Goal: Obtain resource: Obtain resource

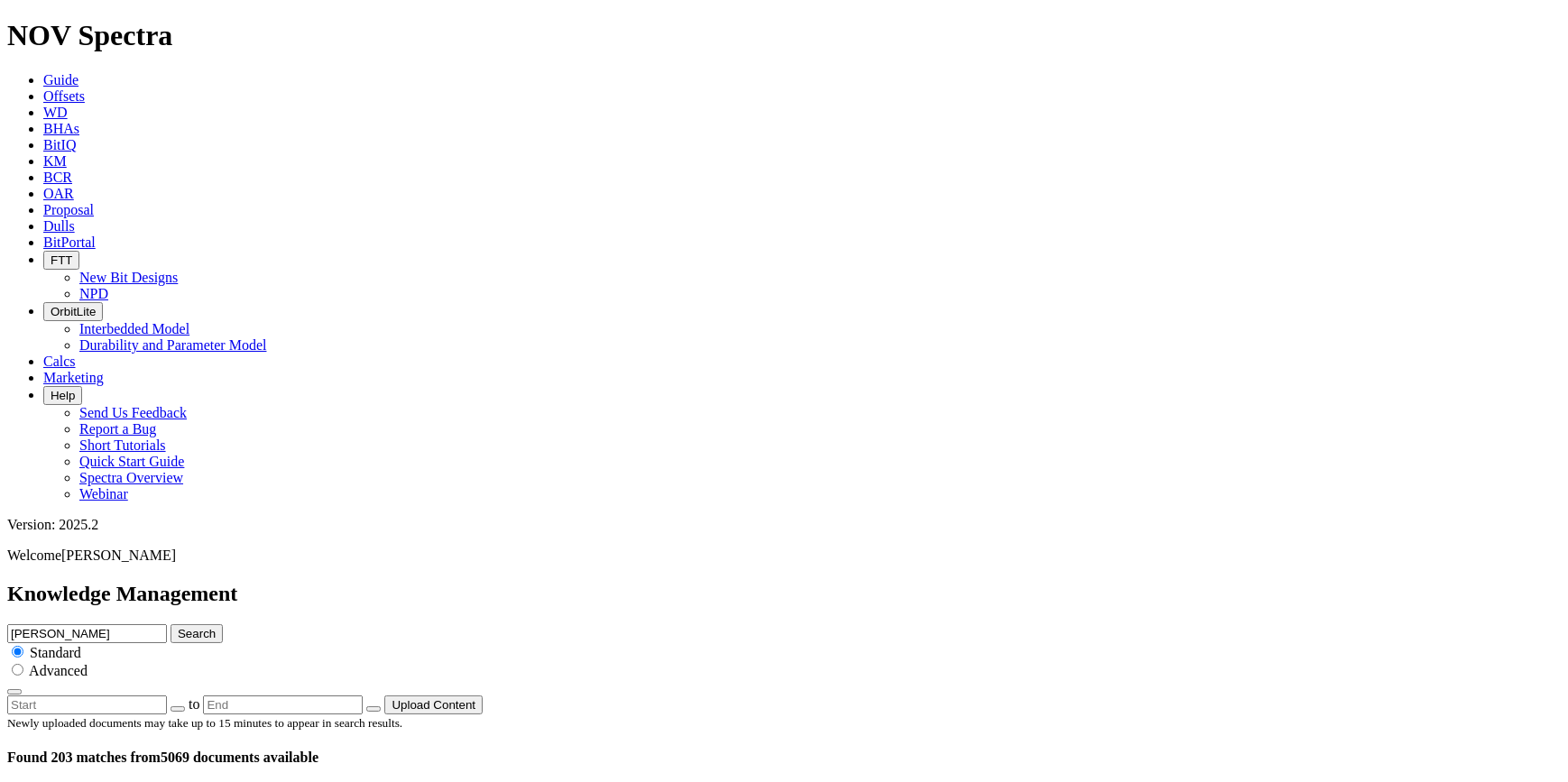
click at [705, 624] on div "Max Steer Search Standard Advanced" at bounding box center [784, 659] width 1554 height 71
drag, startPoint x: 752, startPoint y: 98, endPoint x: 493, endPoint y: 90, distance: 259.1
click at [493, 582] on div "Knowledge Management Max Steer Search Standard Advanced to Upload Content" at bounding box center [784, 648] width 1554 height 133
paste input "8.500_TKC56-AL1"
type input "8.500_TKC56-AL1"
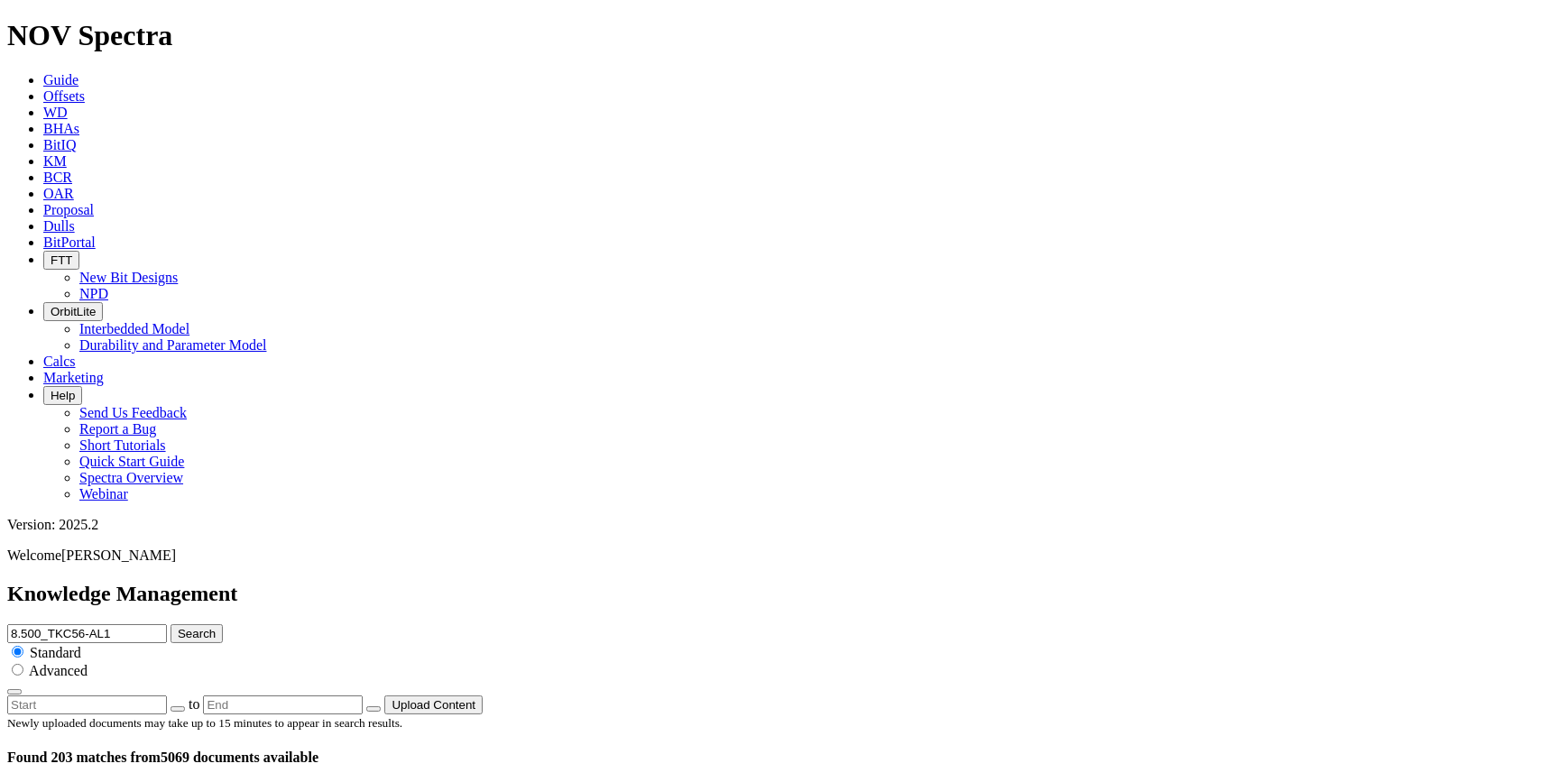
click at [222, 624] on button "Search" at bounding box center [197, 633] width 52 height 19
drag, startPoint x: 662, startPoint y: 92, endPoint x: 588, endPoint y: 92, distance: 74.0
click at [588, 582] on div "Knowledge Management 8.500_TKC56-AL1 Search Standard Advanced to Upload Content" at bounding box center [784, 648] width 1554 height 133
type input "TKC56-AL1"
click at [222, 624] on button "Search" at bounding box center [197, 633] width 52 height 19
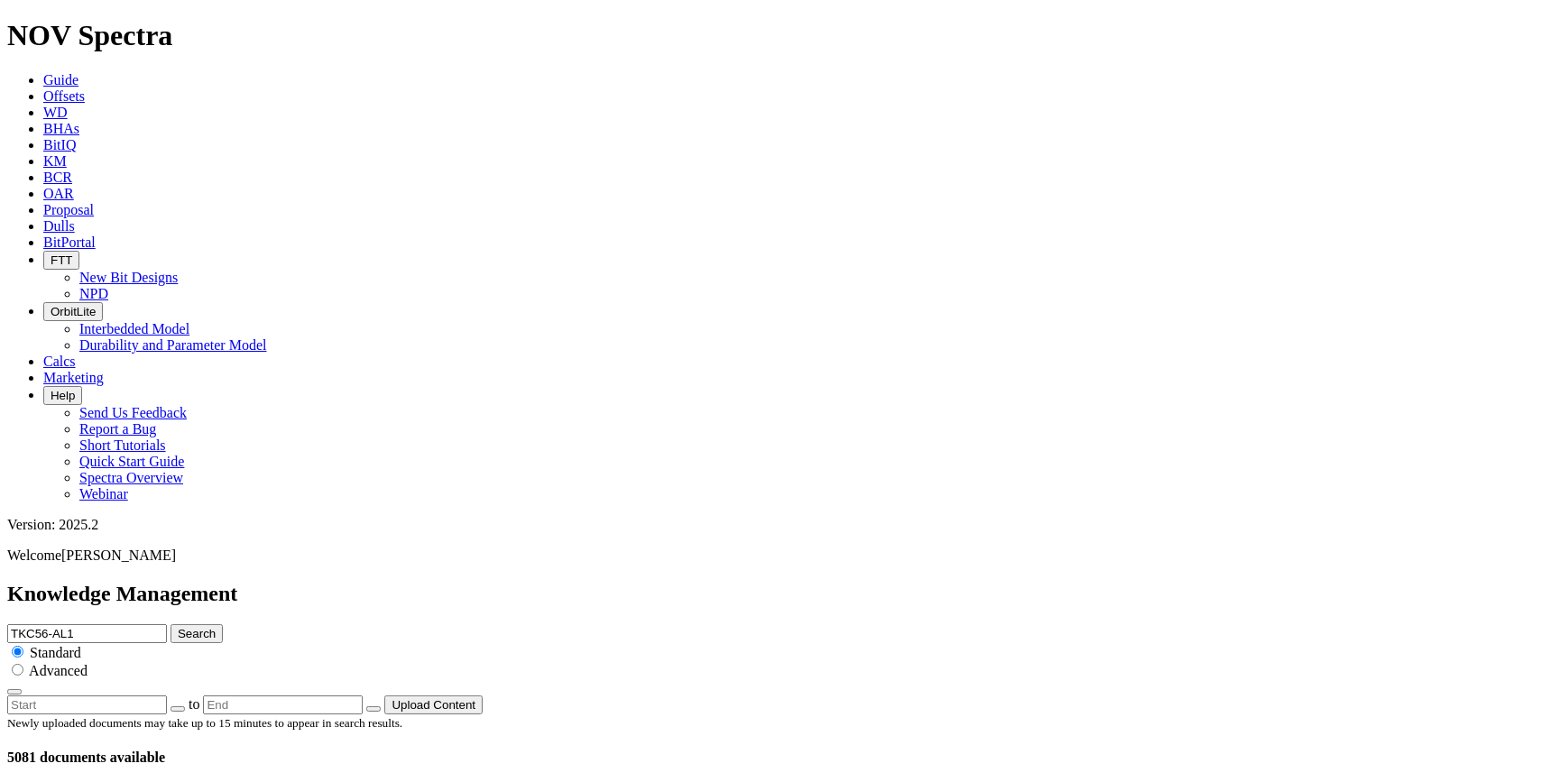
click at [74, 186] on span "OAR" at bounding box center [59, 193] width 31 height 15
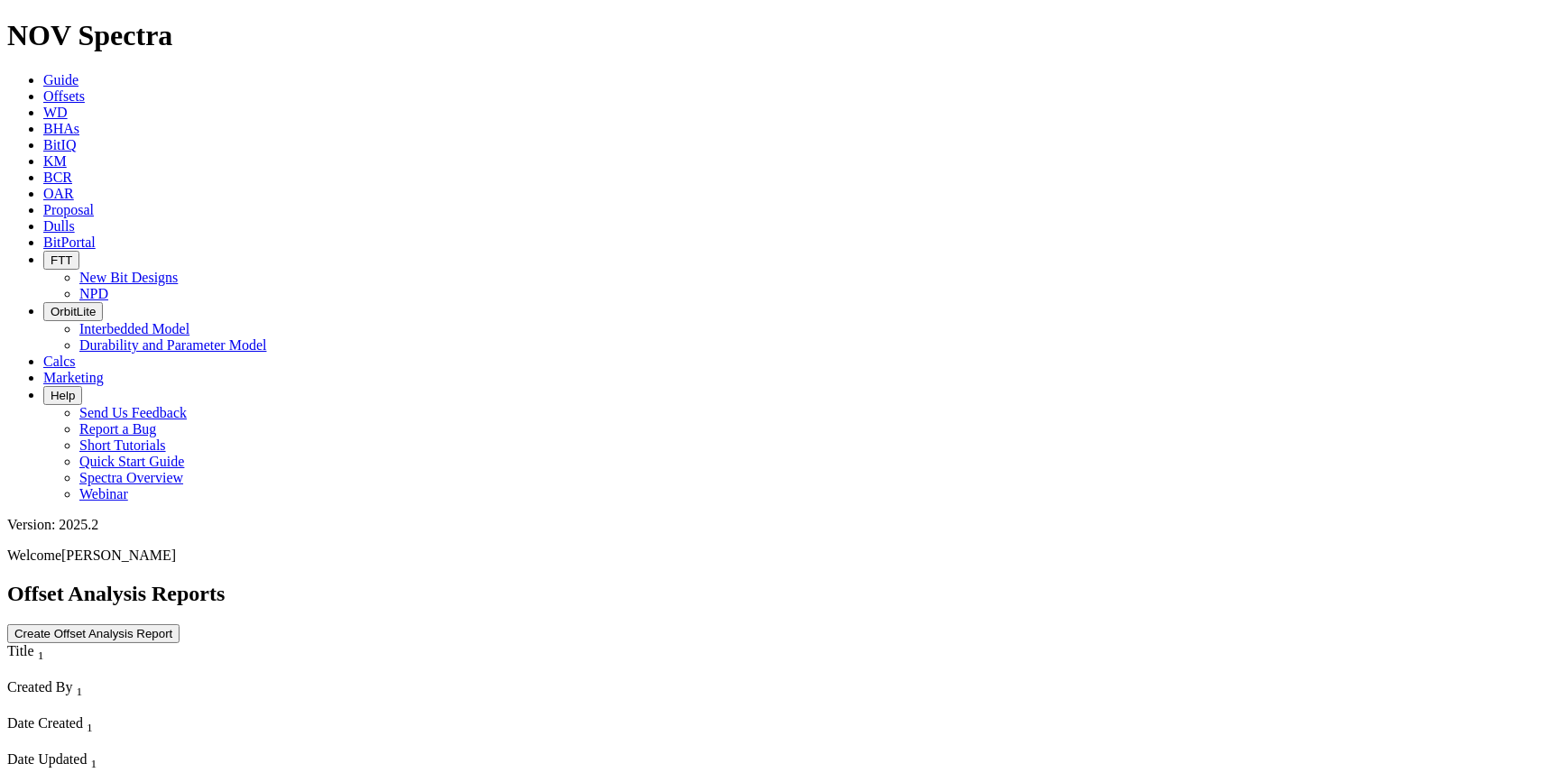
click at [94, 203] on span "Proposal" at bounding box center [69, 210] width 51 height 15
click at [96, 234] on span "BitPortal" at bounding box center [70, 241] width 52 height 15
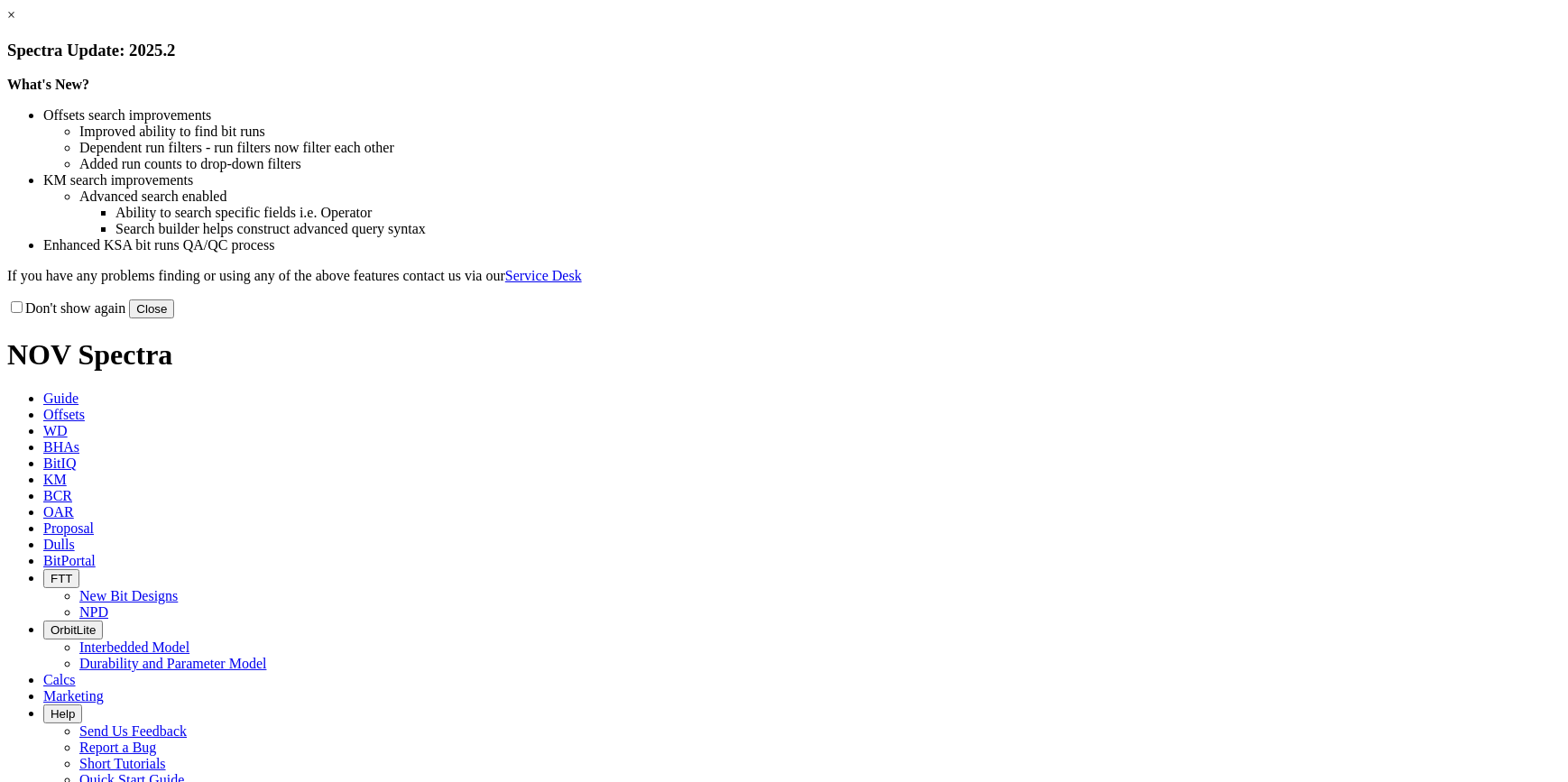
click at [15, 23] on link "×" at bounding box center [11, 14] width 8 height 15
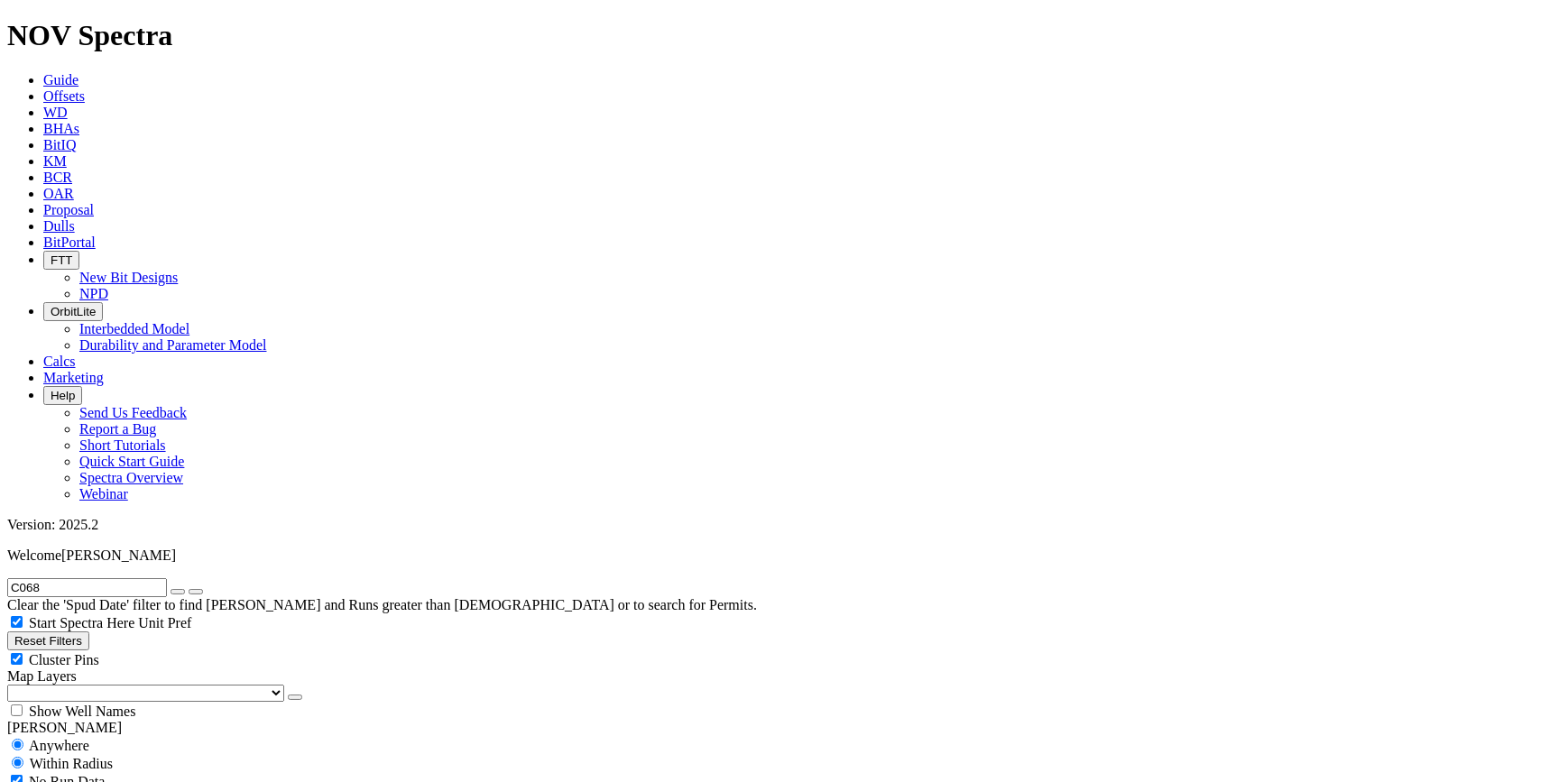
radio input "false"
radio input "true"
select select "8.5"
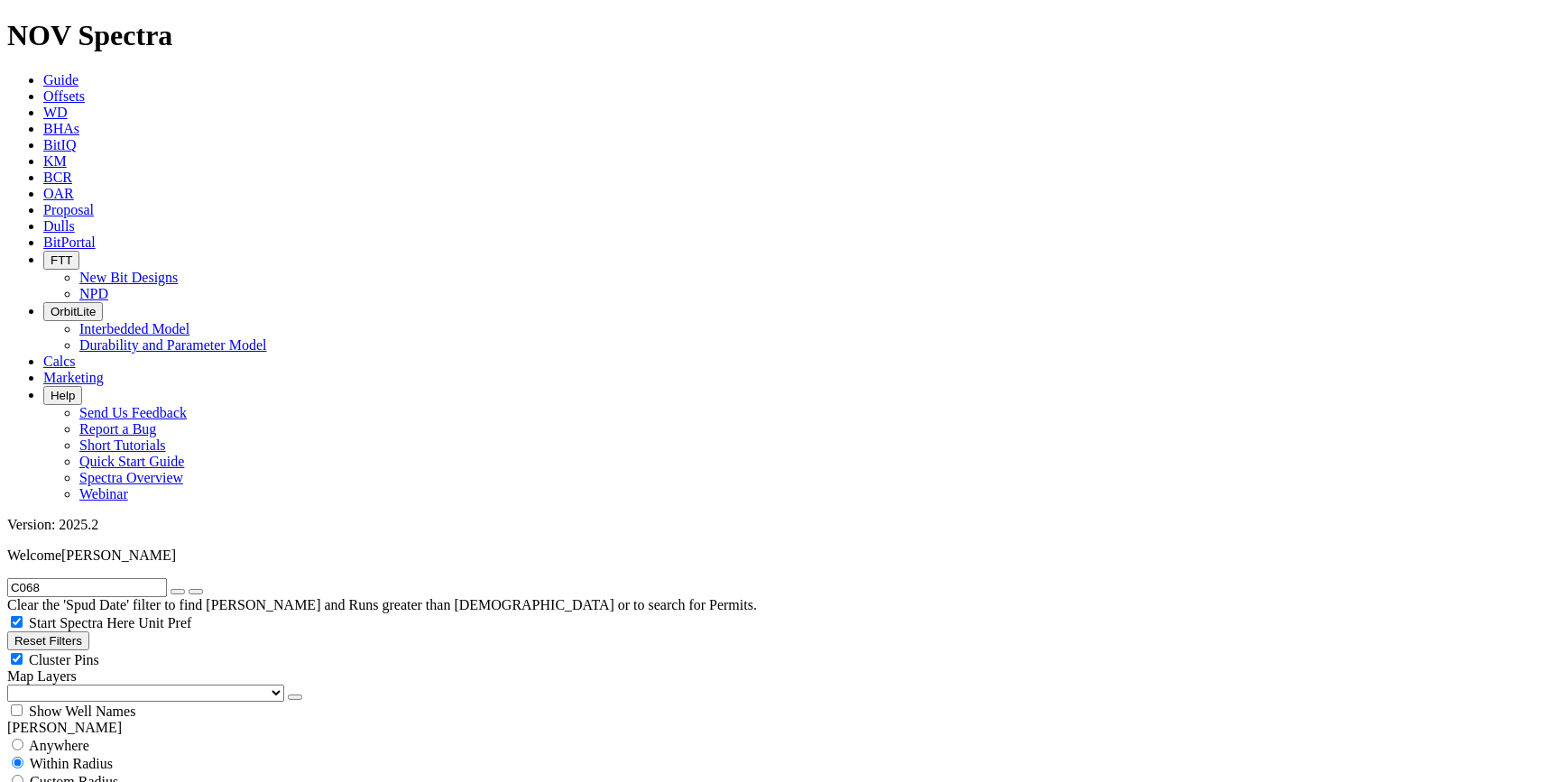
checkbox input "false"
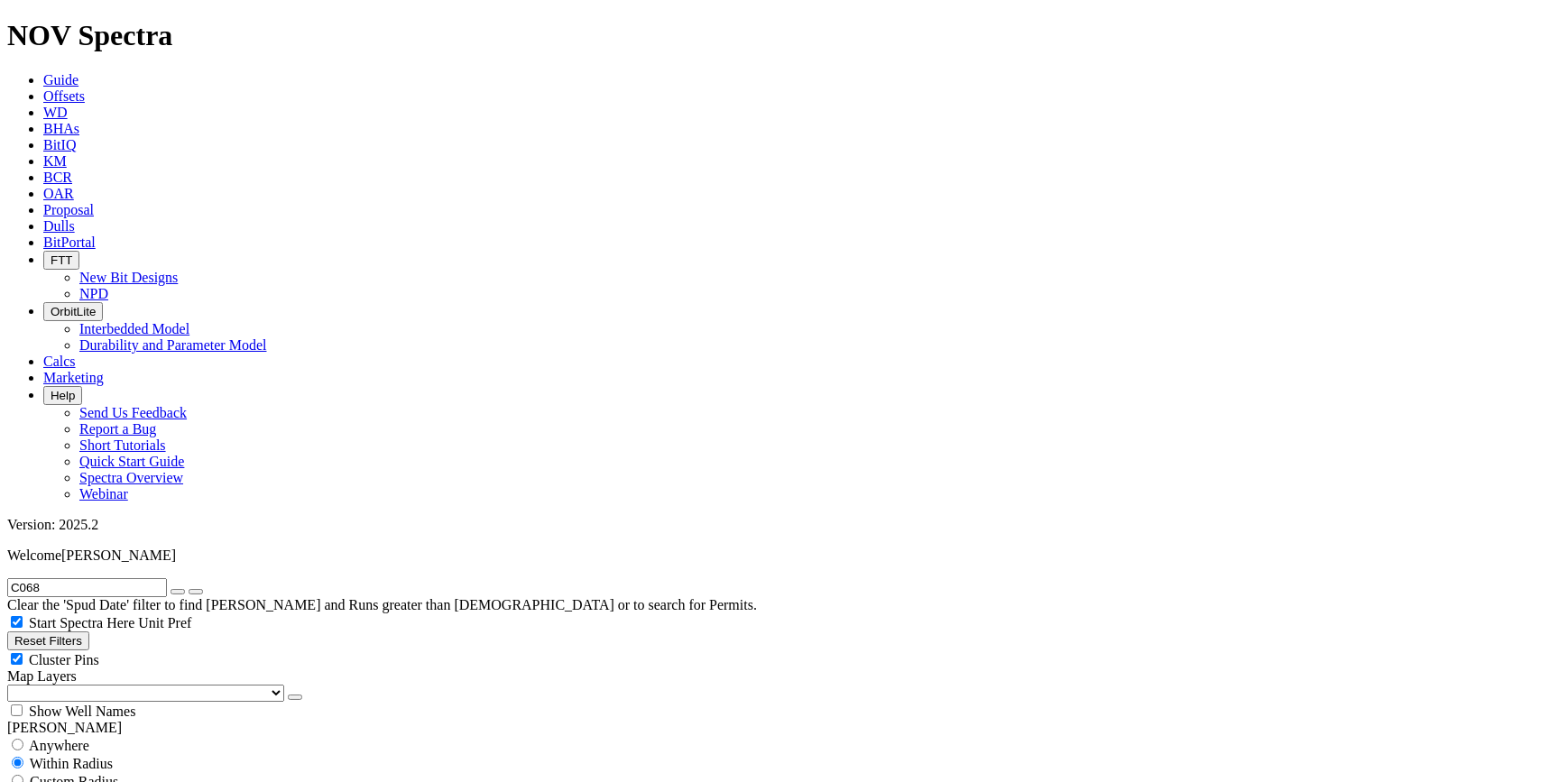
scroll to position [995, 0]
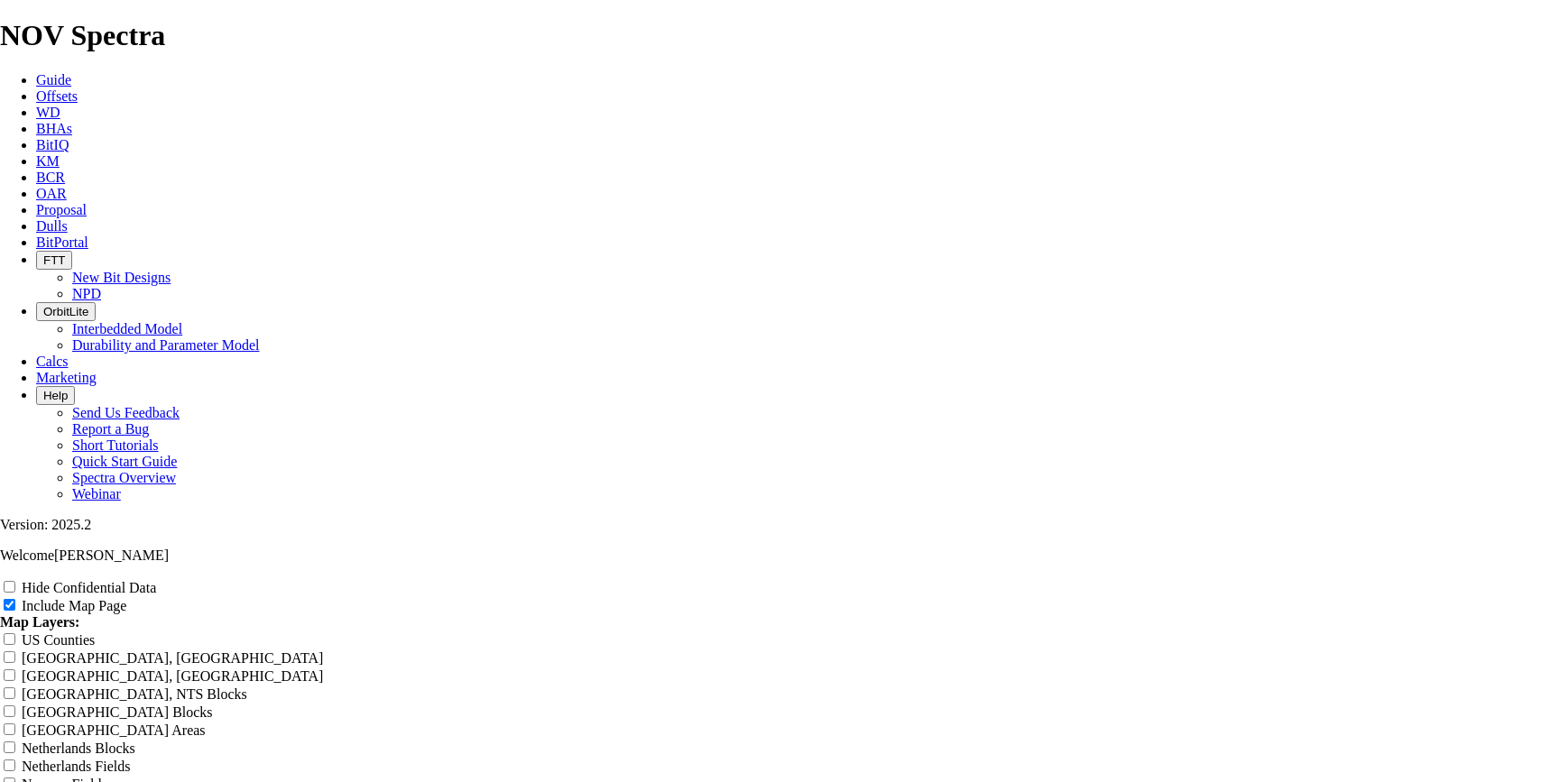
scroll to position [3689, 0]
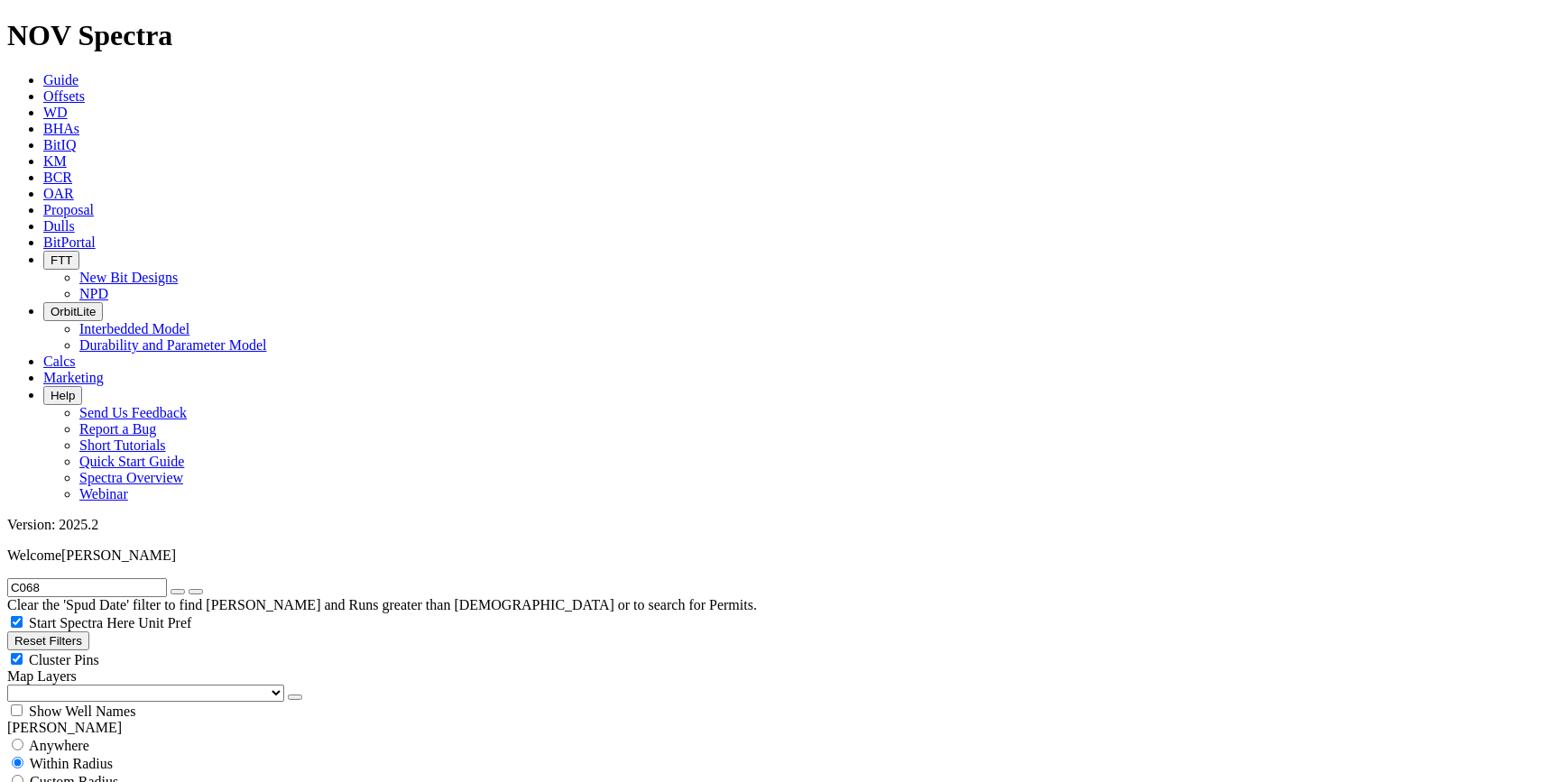
scroll to position [165, 0]
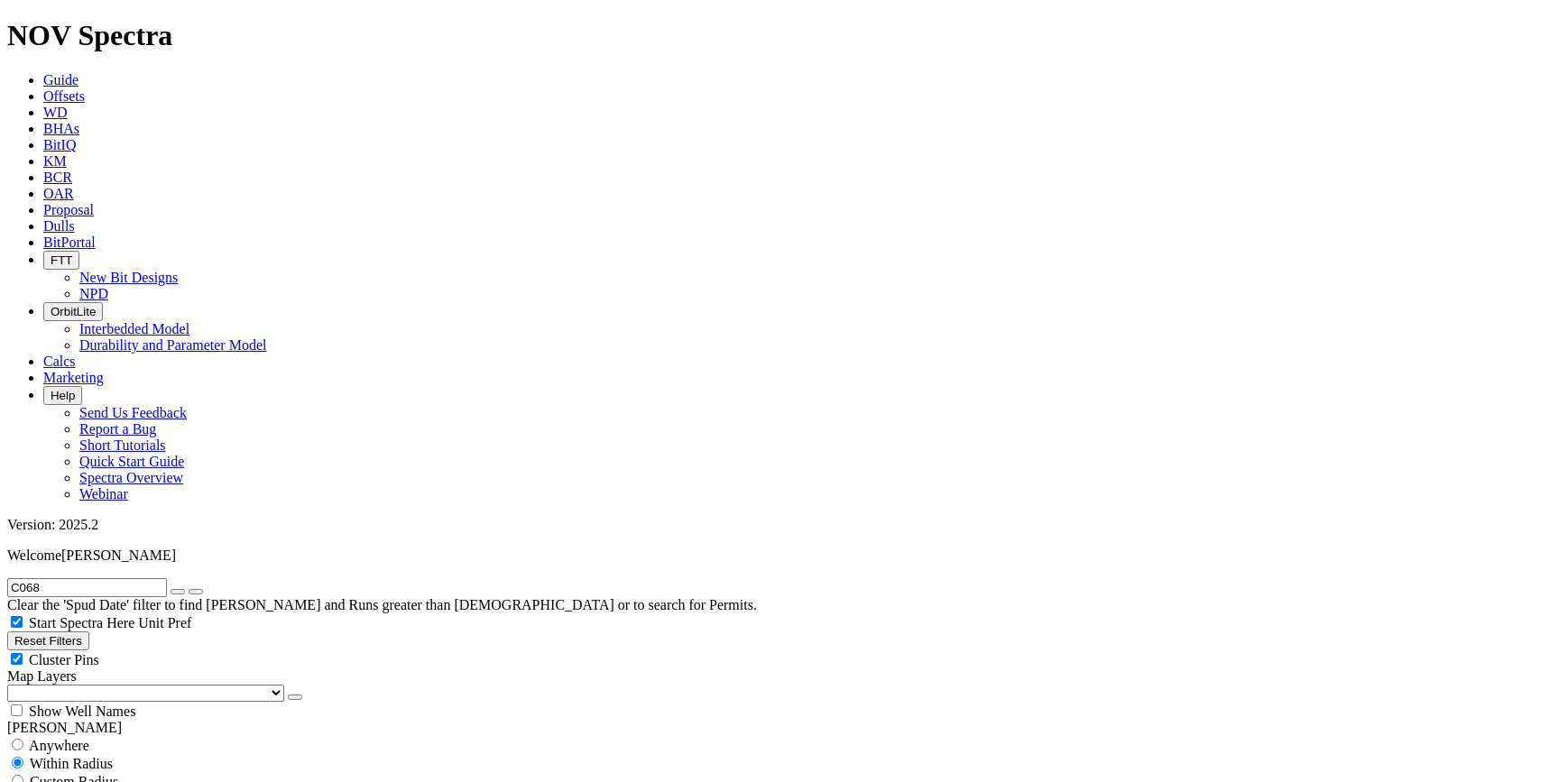
scroll to position [400, 0]
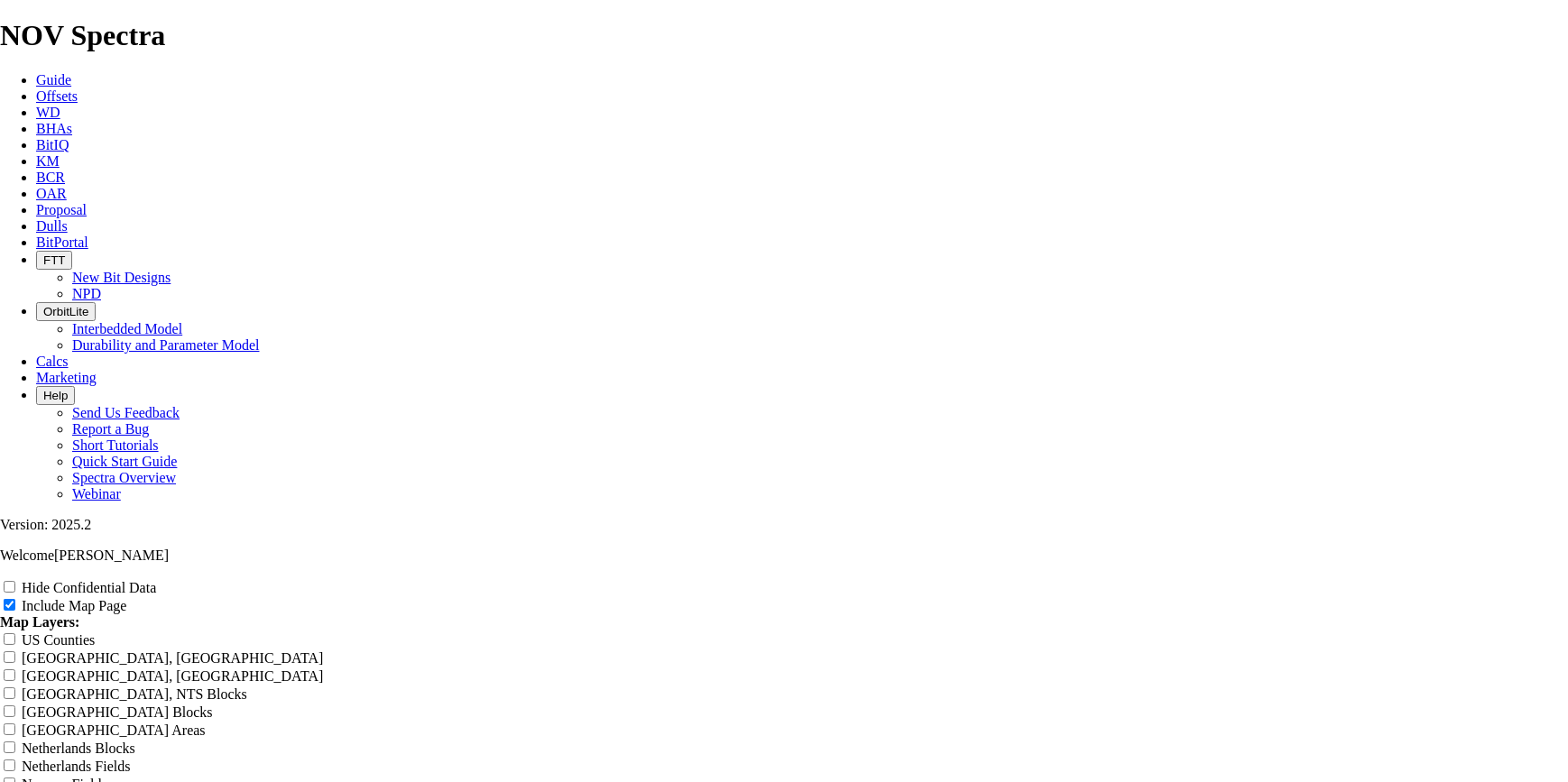
scroll to position [2706, 0]
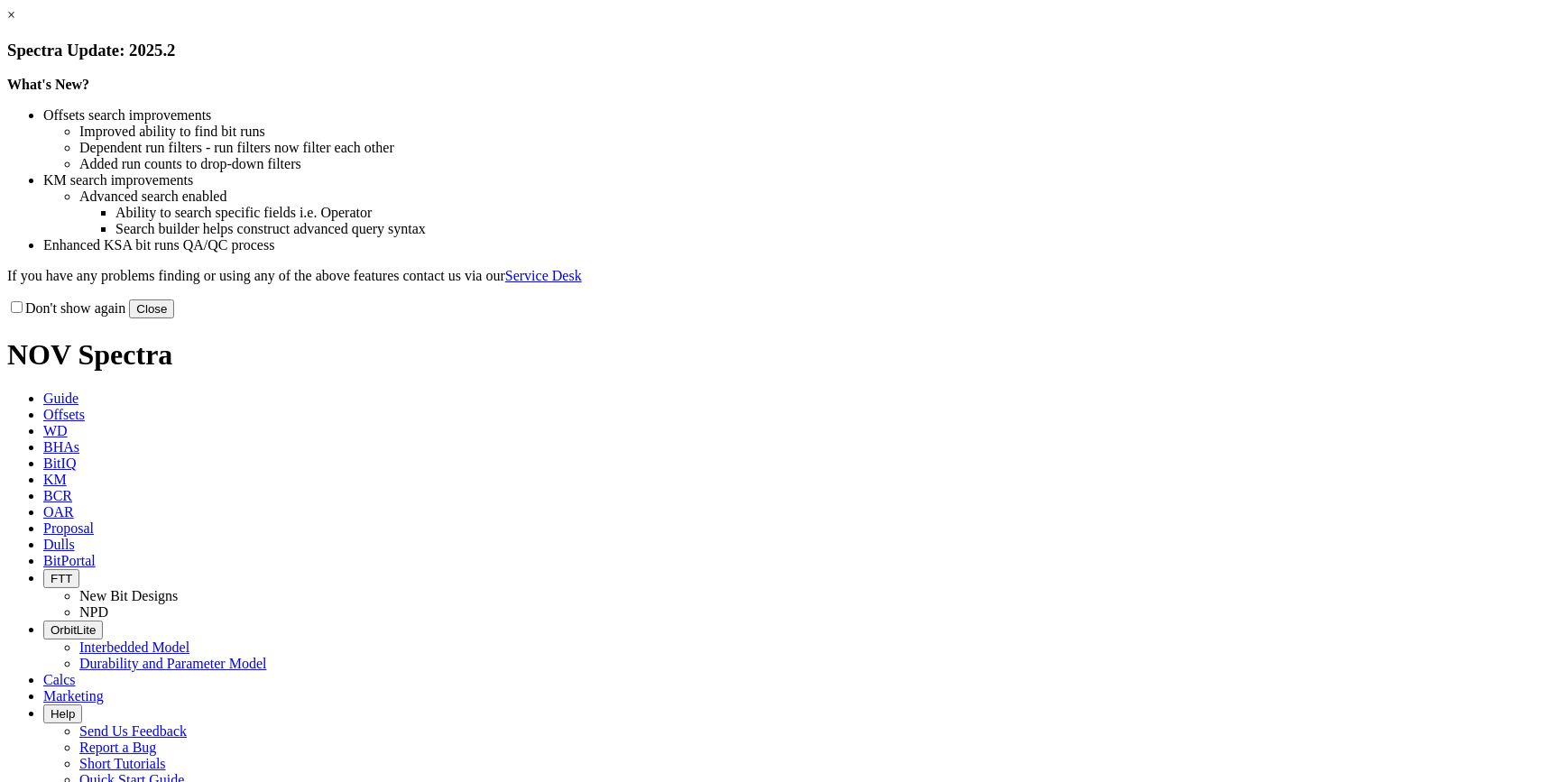
click at [15, 23] on link "×" at bounding box center [11, 14] width 8 height 15
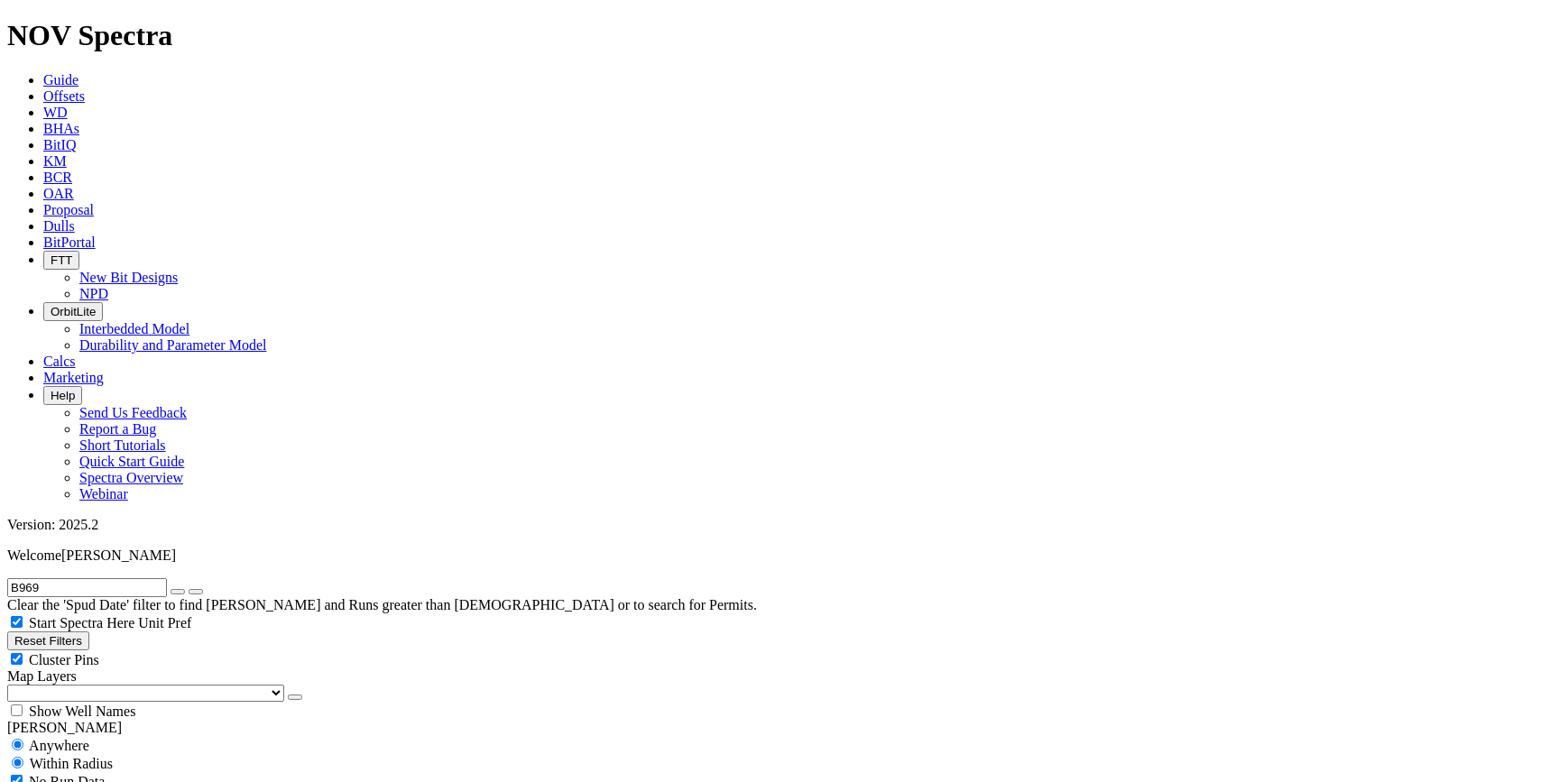
radio input "false"
radio input "true"
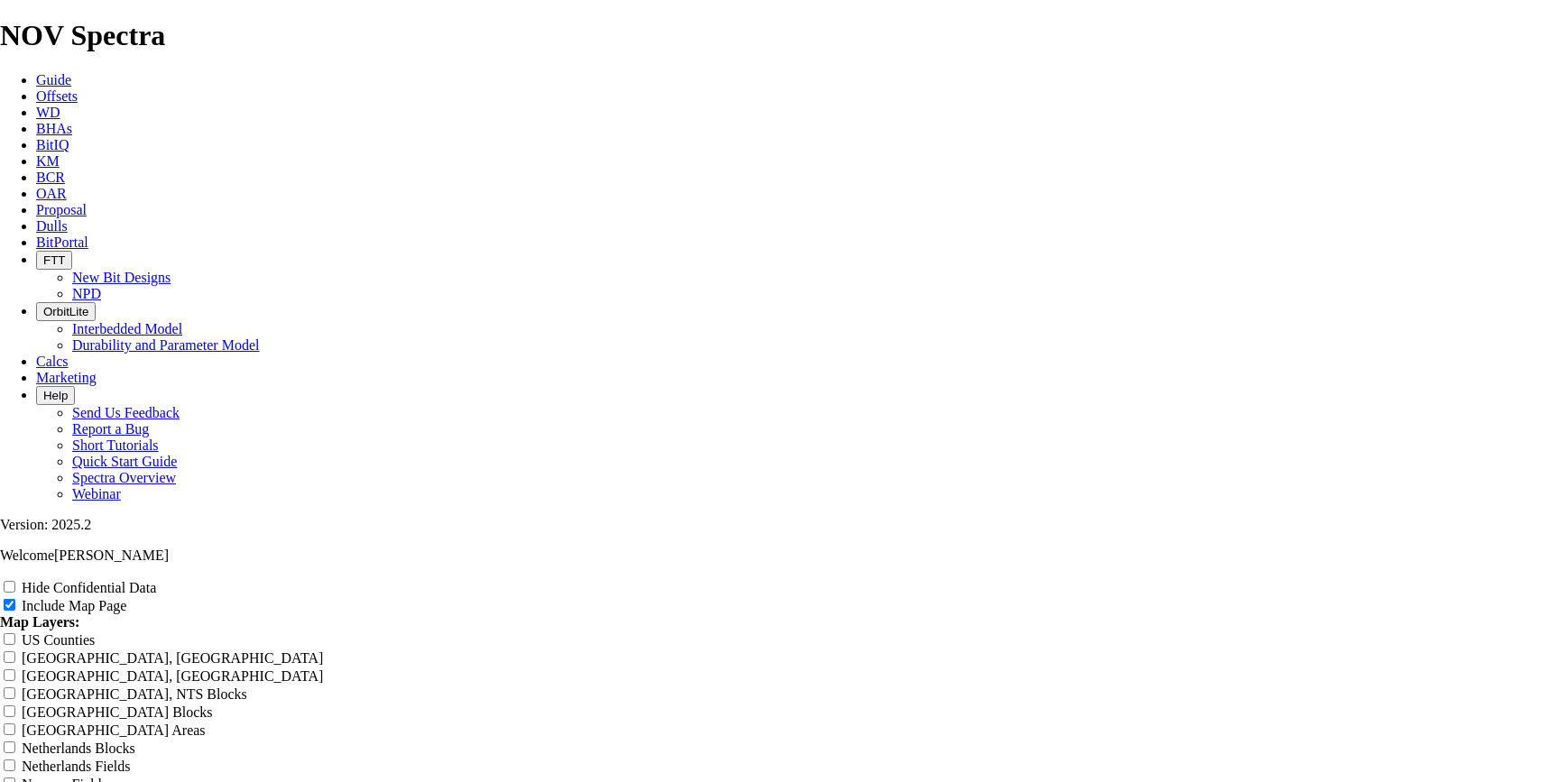
scroll to position [3812, 0]
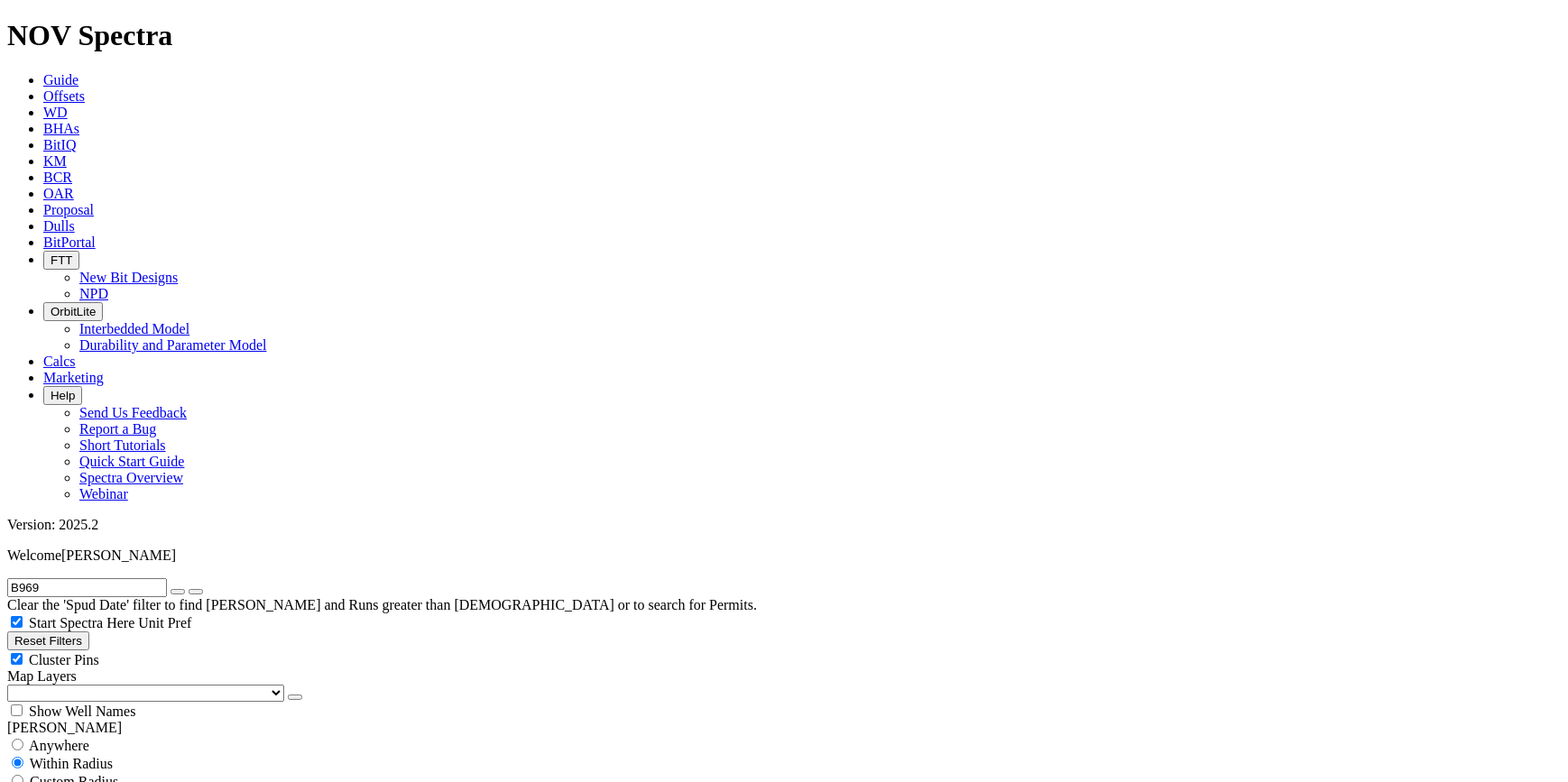
scroll to position [738, 0]
select select "12.25"
checkbox input "false"
